Goal: Task Accomplishment & Management: Use online tool/utility

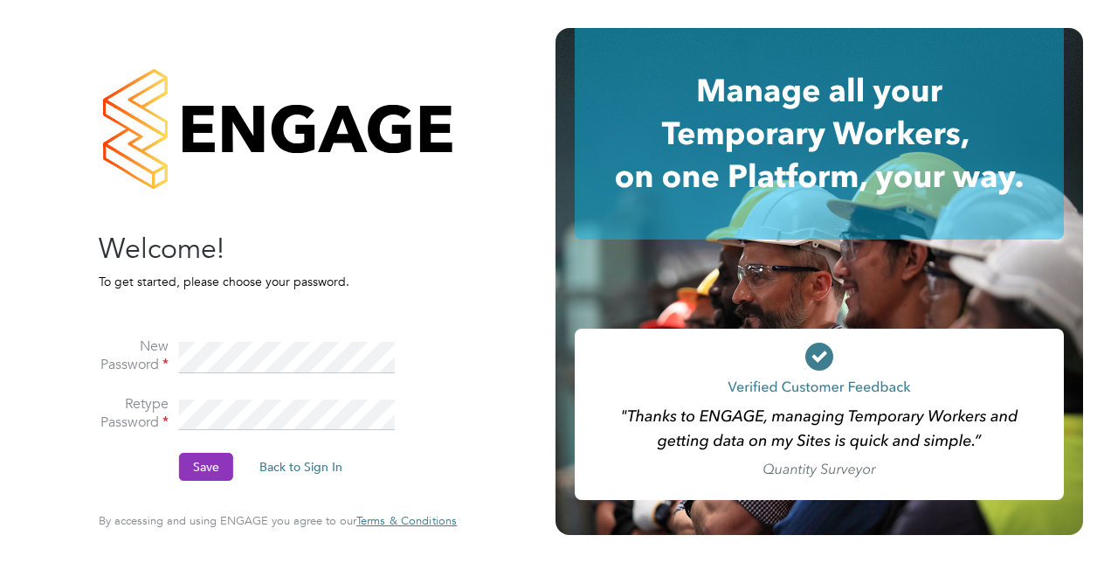
click at [208, 468] on button "Save" at bounding box center [206, 467] width 54 height 28
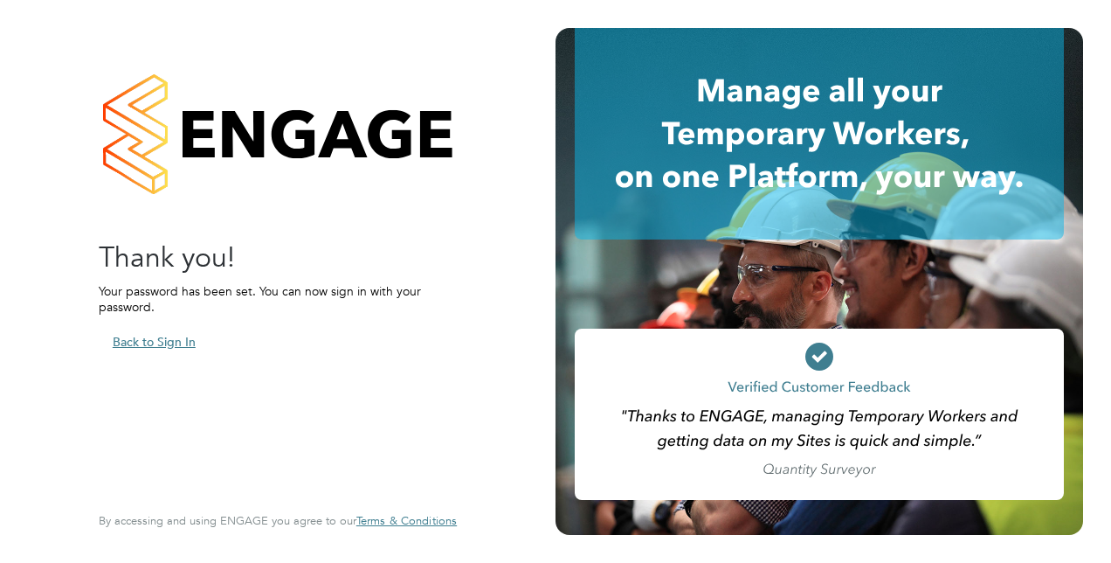
click at [159, 336] on button "Back to Sign In" at bounding box center [154, 342] width 111 height 28
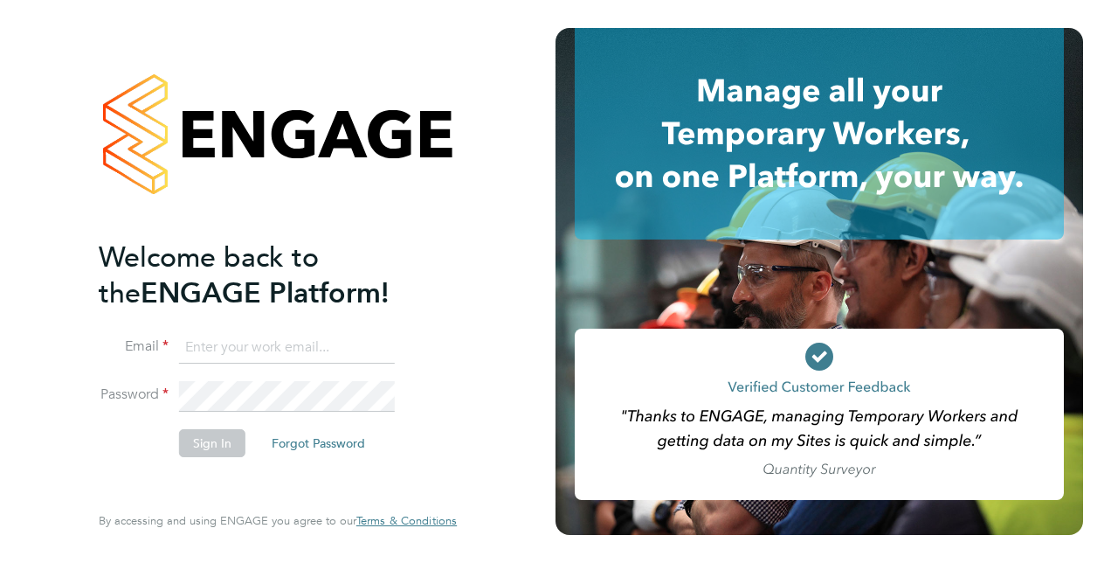
click at [241, 351] on input at bounding box center [287, 347] width 216 height 31
type input "[PERSON_NAME][EMAIL_ADDRESS][PERSON_NAME][DOMAIN_NAME]"
click at [221, 434] on button "Sign In" at bounding box center [212, 443] width 66 height 28
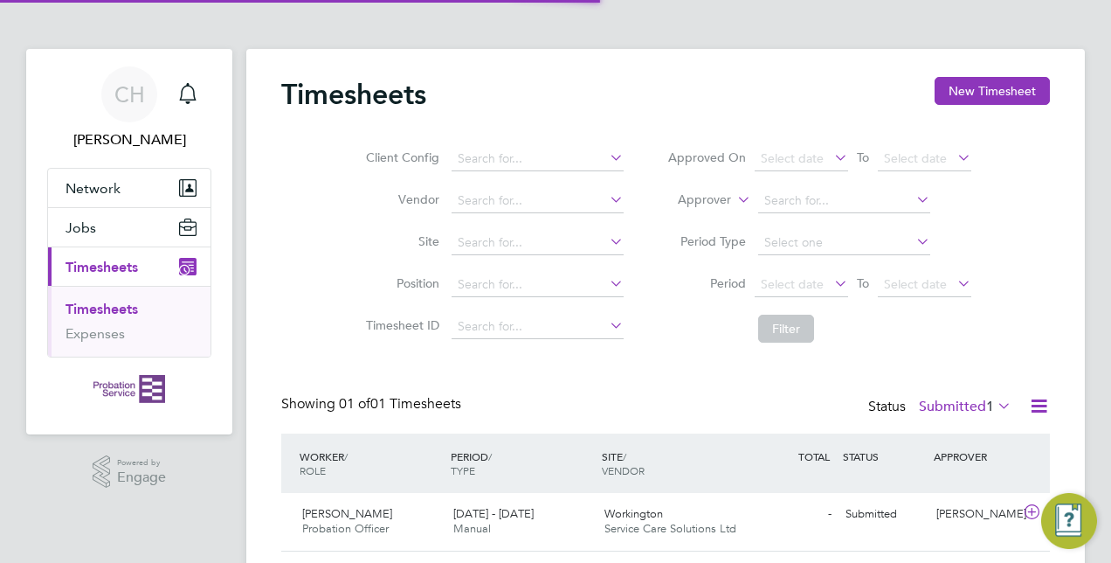
scroll to position [44, 151]
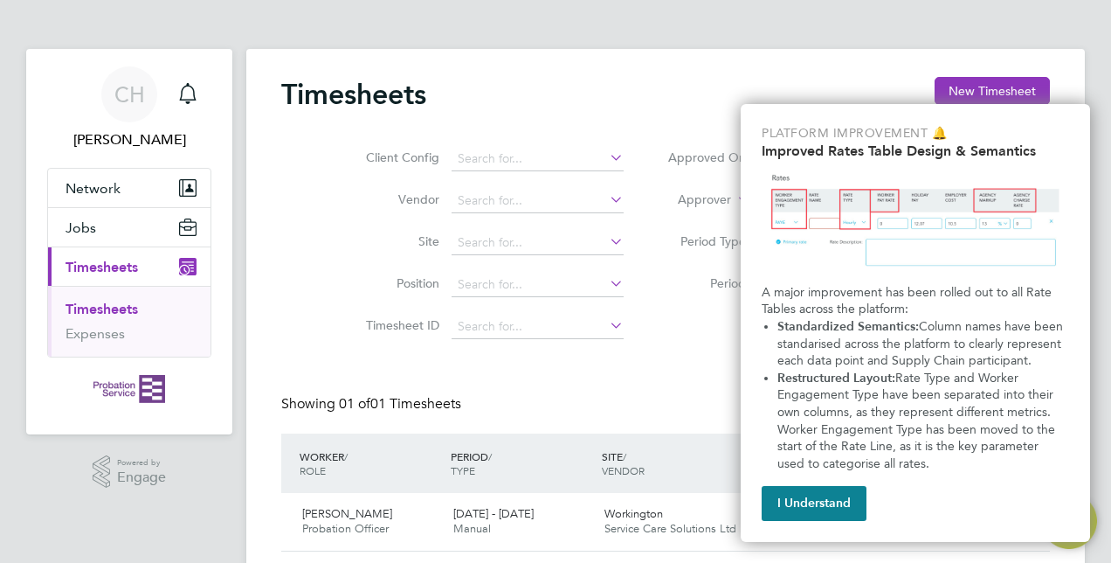
click at [30, 335] on app-nav-sections-wrapper "CH Carrie Heath Notifications Applications: Network Sites Jobs Placements Curre…" at bounding box center [129, 241] width 206 height 385
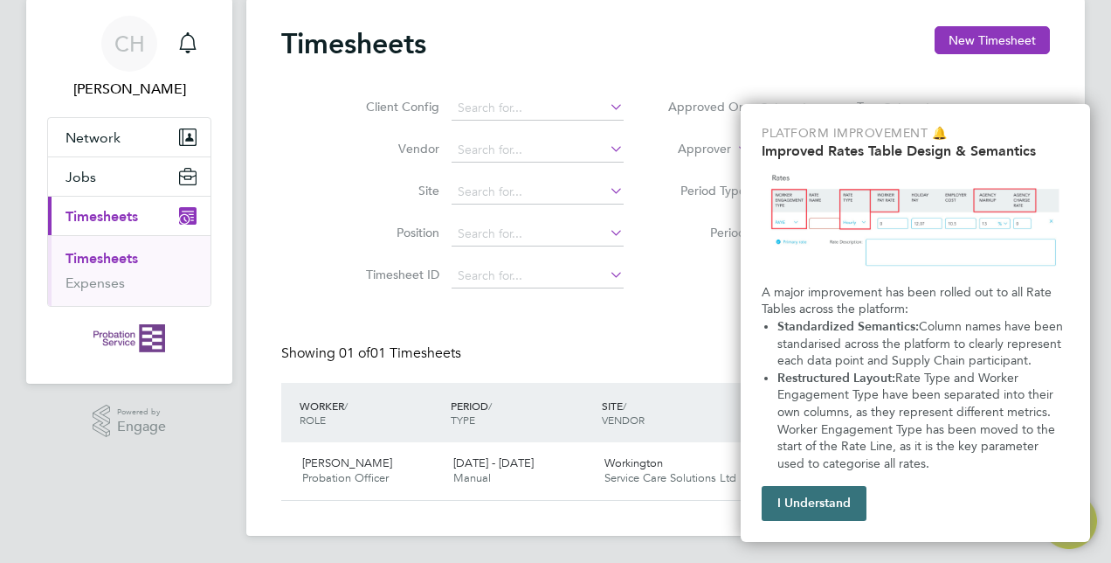
click at [814, 505] on button "I Understand" at bounding box center [814, 503] width 105 height 35
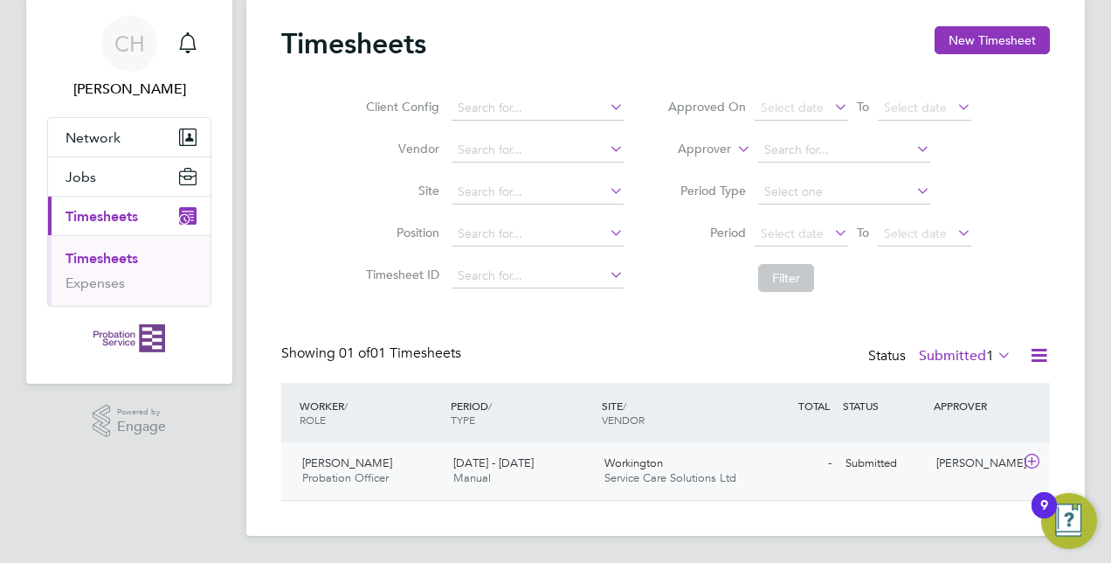
click at [544, 462] on div "18 - 24 Aug 2025 Manual" at bounding box center [522, 471] width 151 height 44
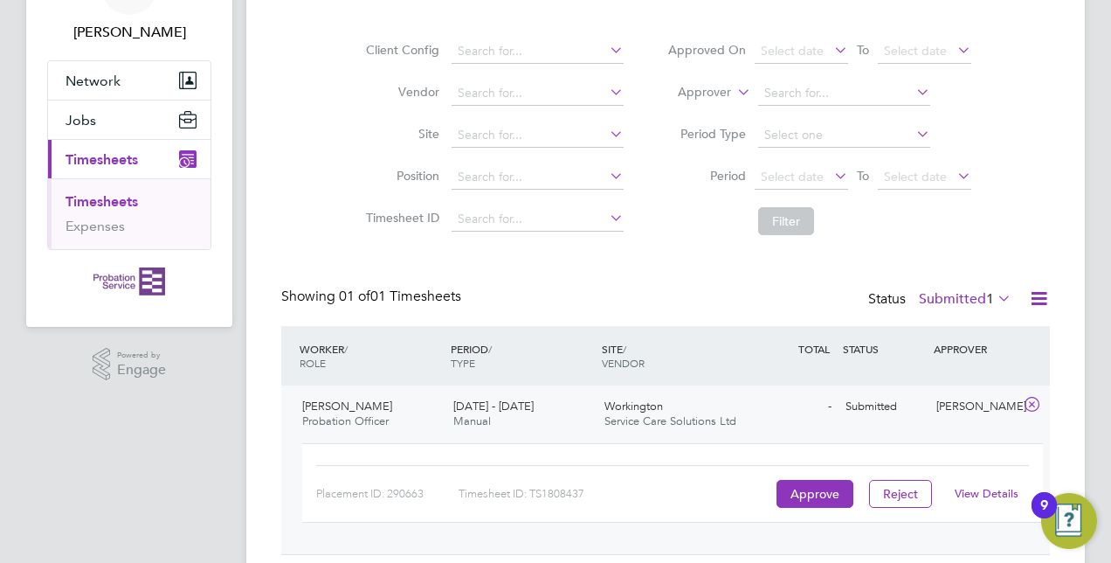
scroll to position [161, 0]
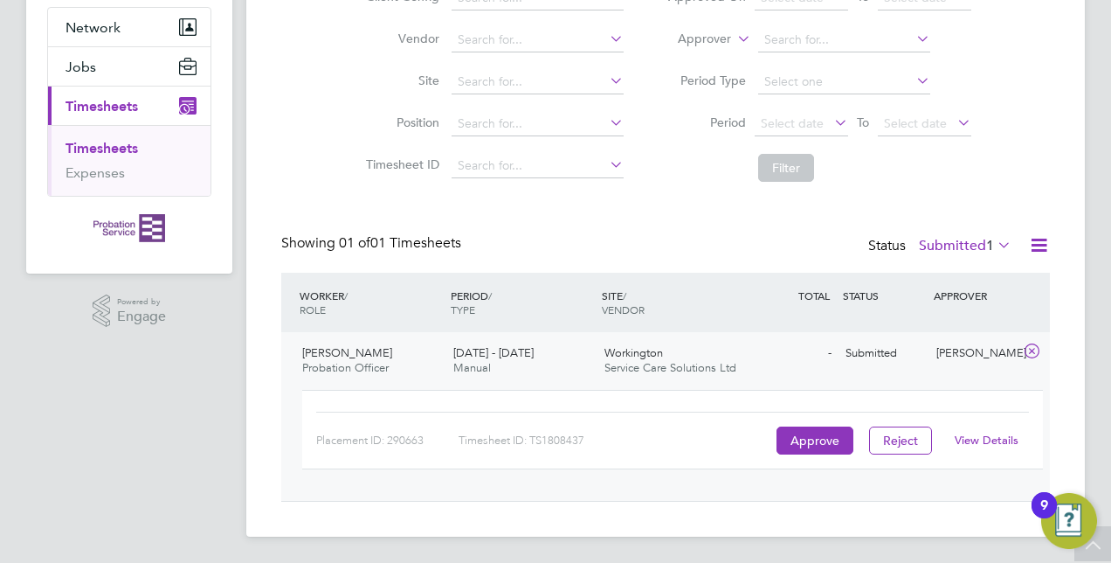
click at [984, 434] on link "View Details" at bounding box center [987, 440] width 64 height 15
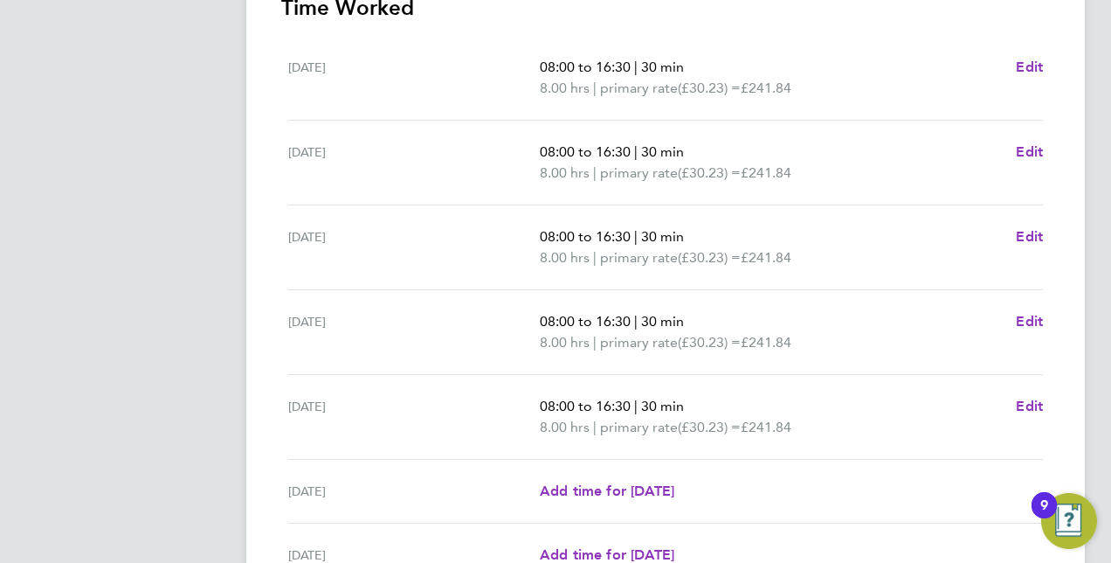
scroll to position [696, 0]
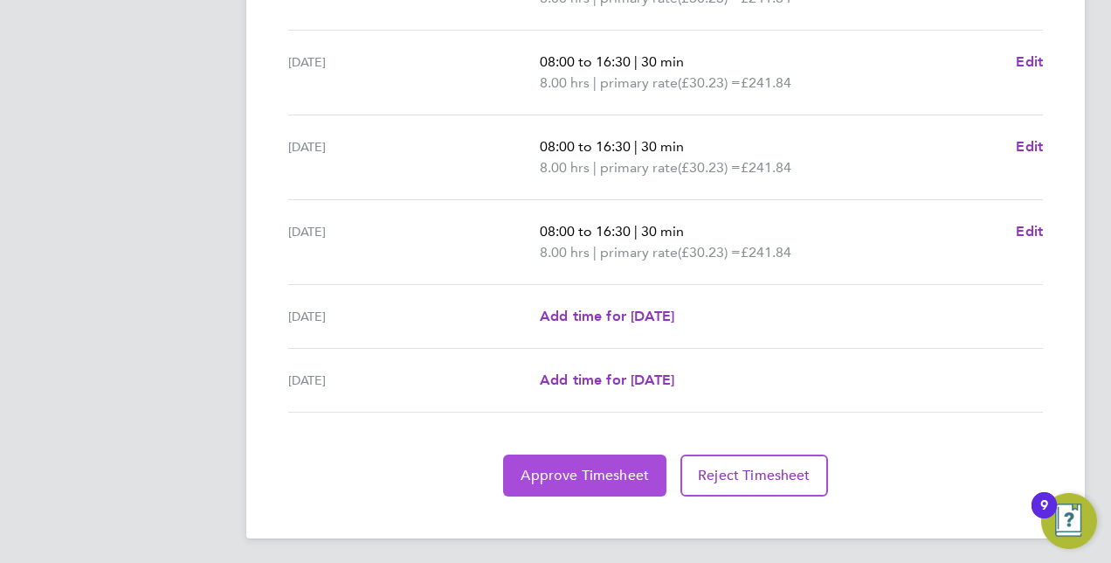
click at [605, 467] on span "Approve Timesheet" at bounding box center [585, 475] width 128 height 17
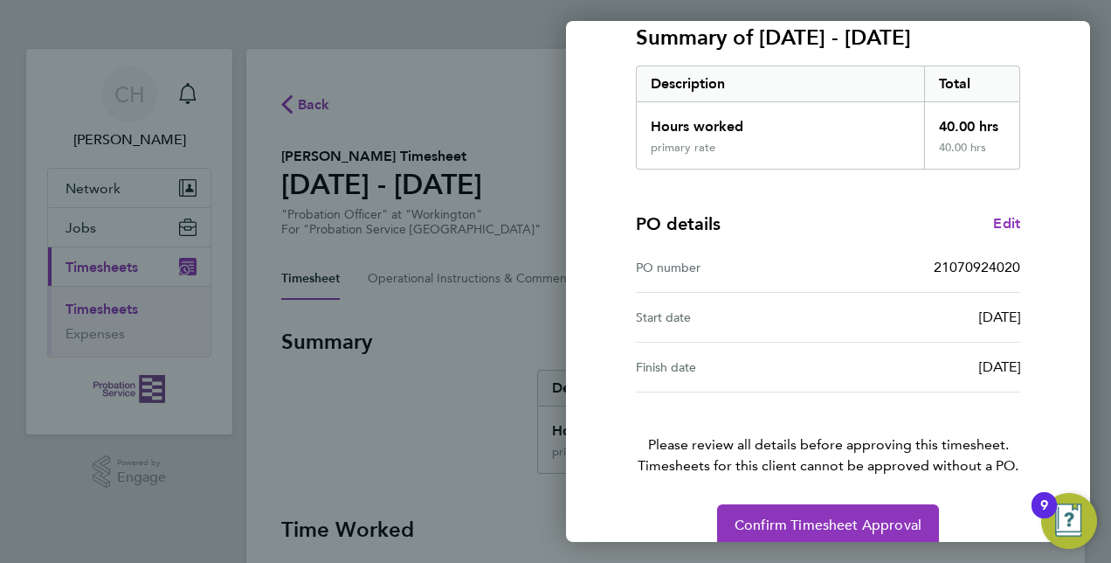
scroll to position [273, 0]
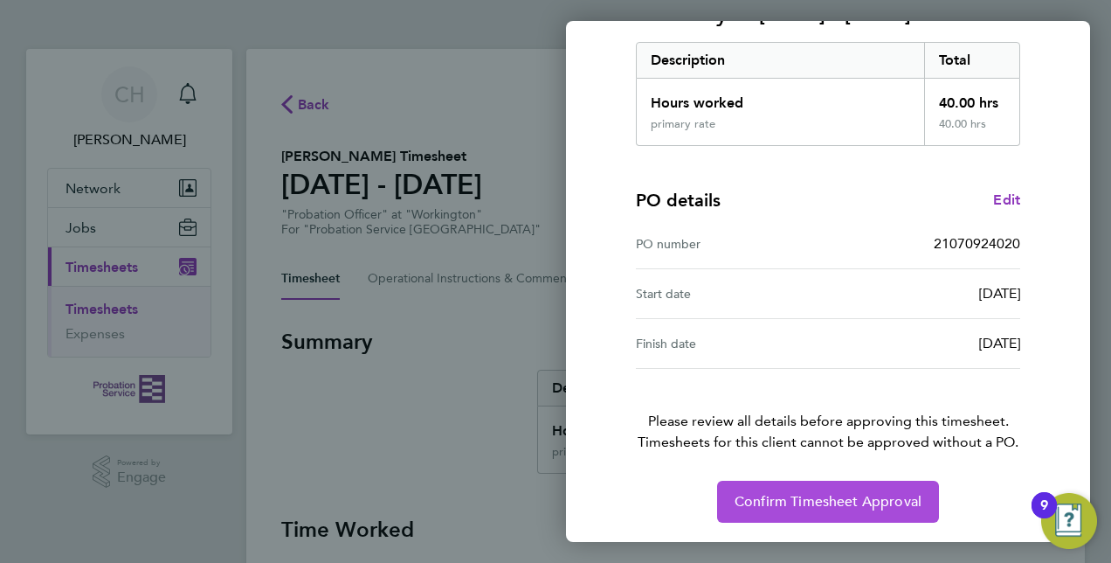
click at [807, 499] on span "Confirm Timesheet Approval" at bounding box center [828, 501] width 187 height 17
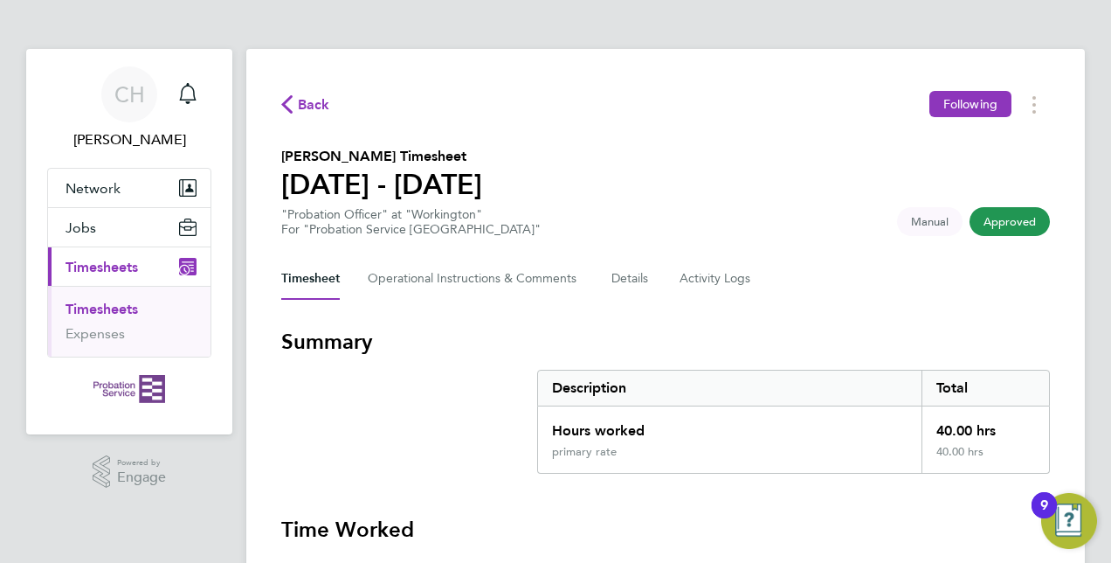
click at [295, 105] on span "Back" at bounding box center [305, 103] width 49 height 17
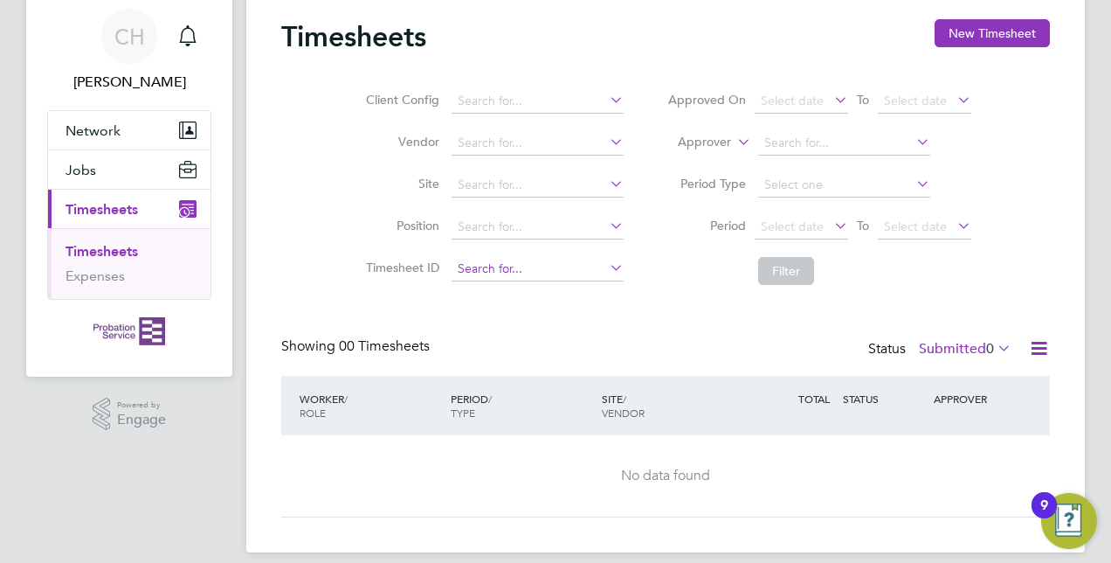
scroll to position [73, 0]
